Goal: Register for event/course

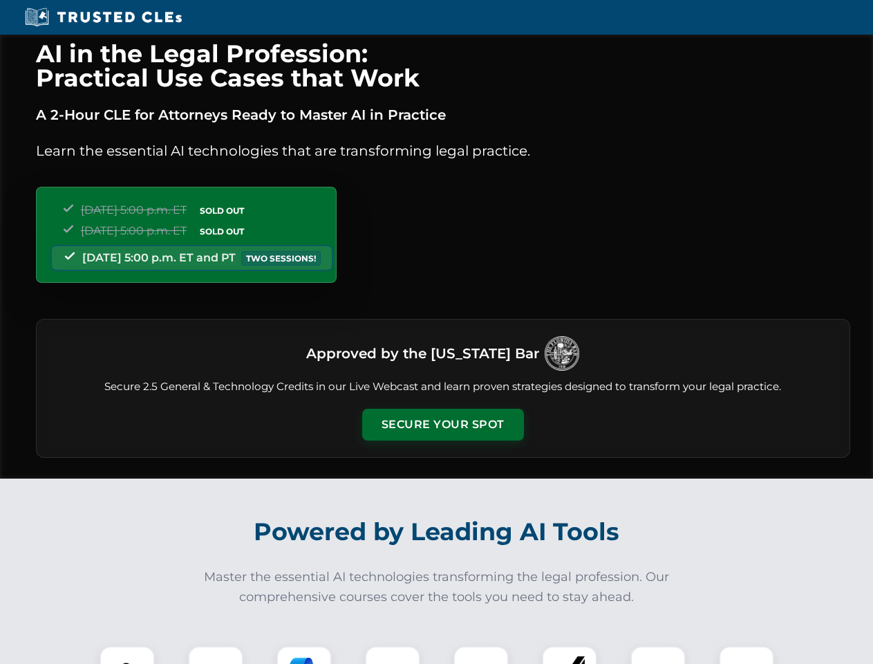
click at [442, 424] on button "Secure Your Spot" at bounding box center [443, 425] width 162 height 32
click at [127, 655] on img at bounding box center [127, 673] width 40 height 40
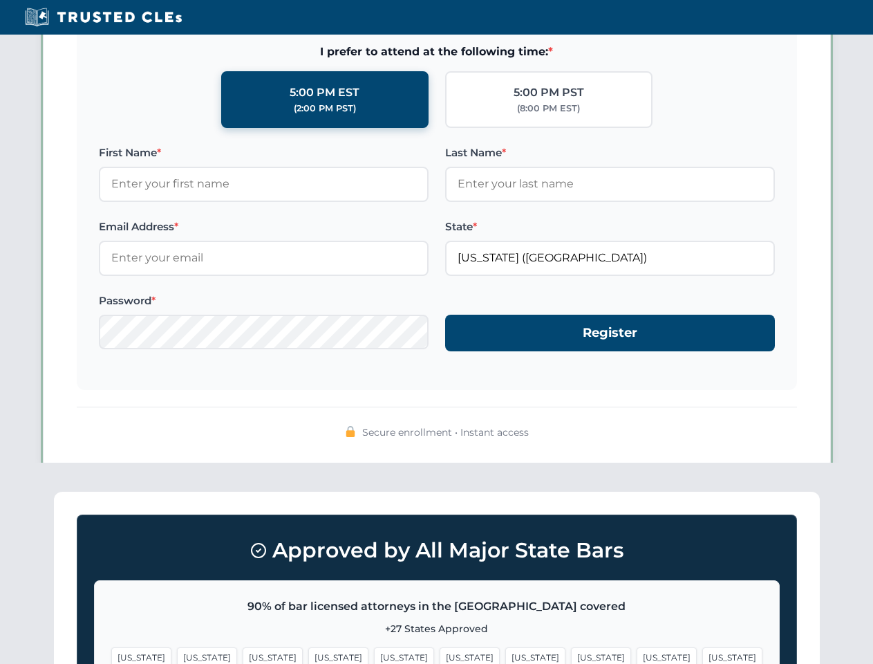
click at [505, 655] on span "[US_STATE]" at bounding box center [535, 657] width 60 height 20
click at [637, 655] on span "[US_STATE]" at bounding box center [667, 657] width 60 height 20
